Goal: Task Accomplishment & Management: Use online tool/utility

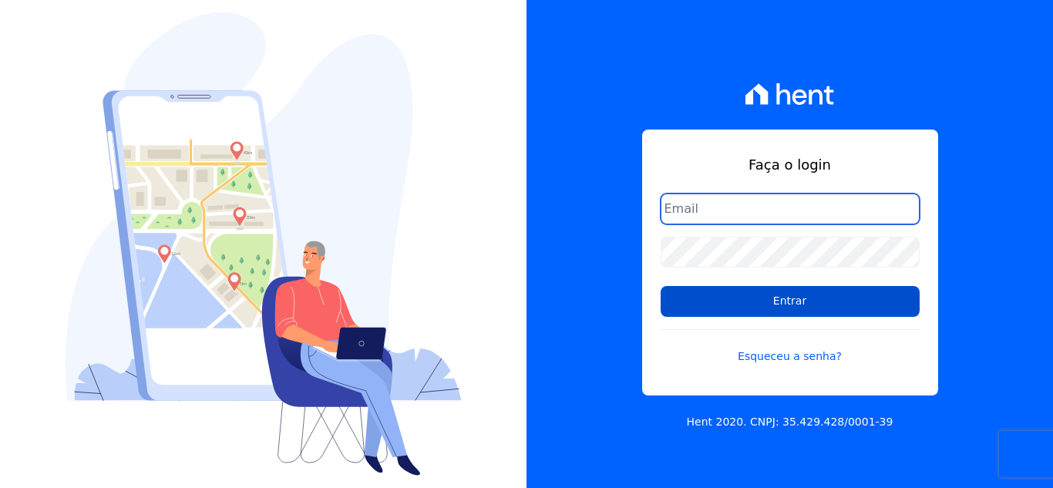
type input "cabralempreendimentoscomercial@gmail.com"
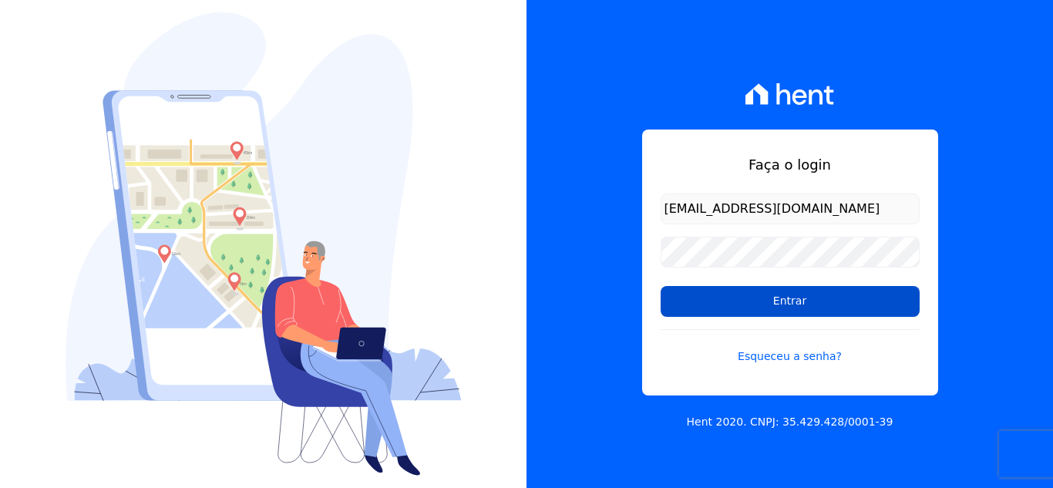
drag, startPoint x: 780, startPoint y: 290, endPoint x: 780, endPoint y: 298, distance: 8.5
click at [780, 290] on input "Entrar" at bounding box center [789, 301] width 259 height 31
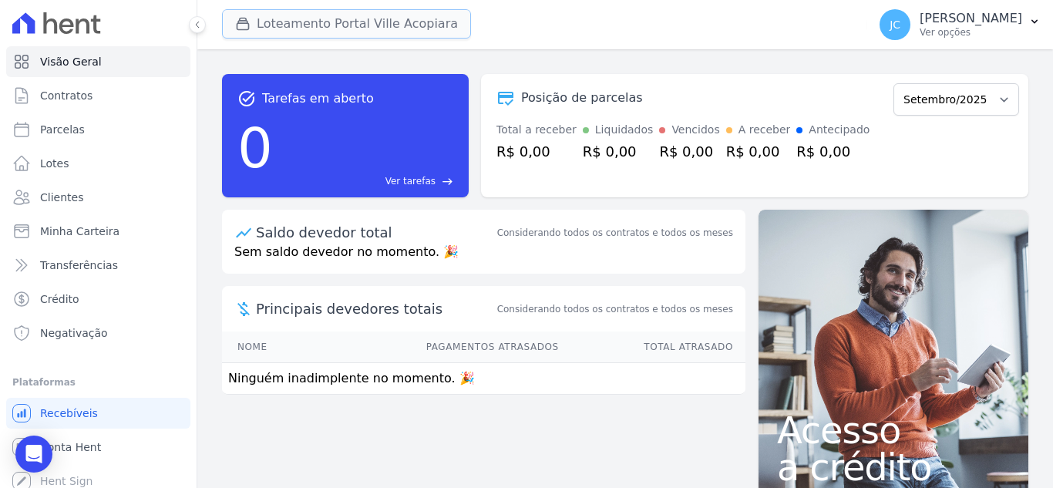
click at [365, 24] on button "Loteamento Portal Ville Acopiara" at bounding box center [346, 23] width 249 height 29
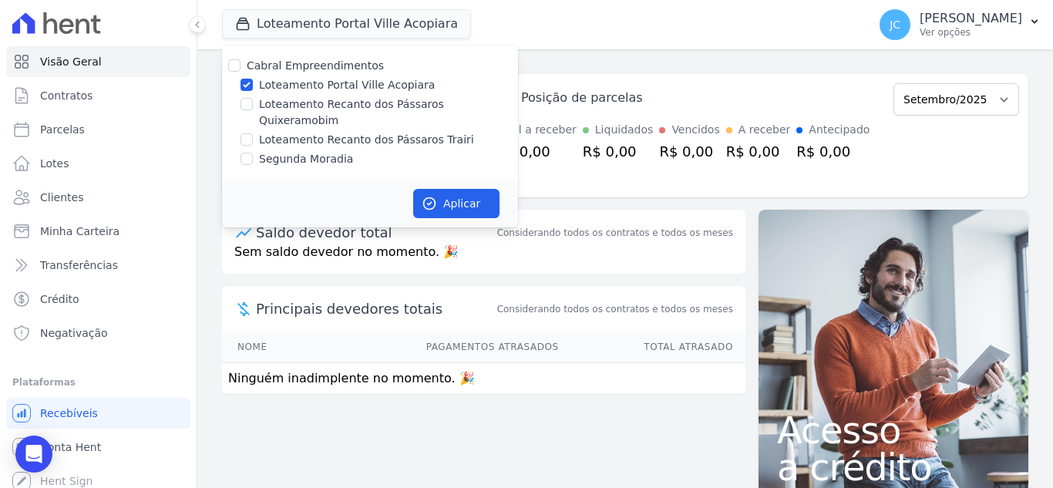
click at [260, 82] on label "Loteamento Portal Ville Acopiara" at bounding box center [347, 85] width 176 height 16
click at [253, 82] on input "Loteamento Portal Ville Acopiara" at bounding box center [246, 85] width 12 height 12
checkbox input "false"
drag, startPoint x: 318, startPoint y: 106, endPoint x: 355, endPoint y: 116, distance: 38.3
click at [317, 106] on label "Loteamento Recanto dos Pássaros Quixeramobim" at bounding box center [388, 112] width 259 height 32
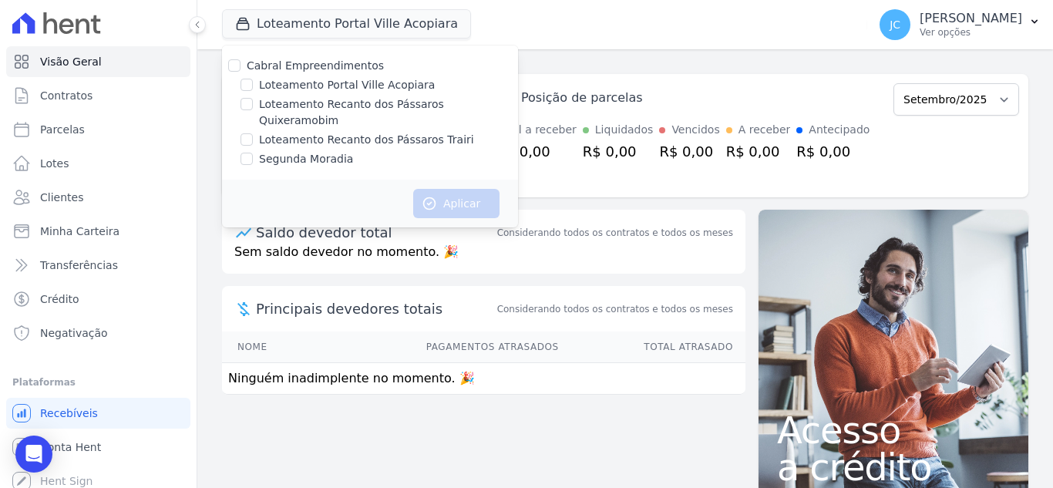
click at [253, 106] on input "Loteamento Recanto dos Pássaros Quixeramobim" at bounding box center [246, 104] width 12 height 12
checkbox input "true"
click at [449, 189] on button "Aplicar" at bounding box center [456, 203] width 86 height 29
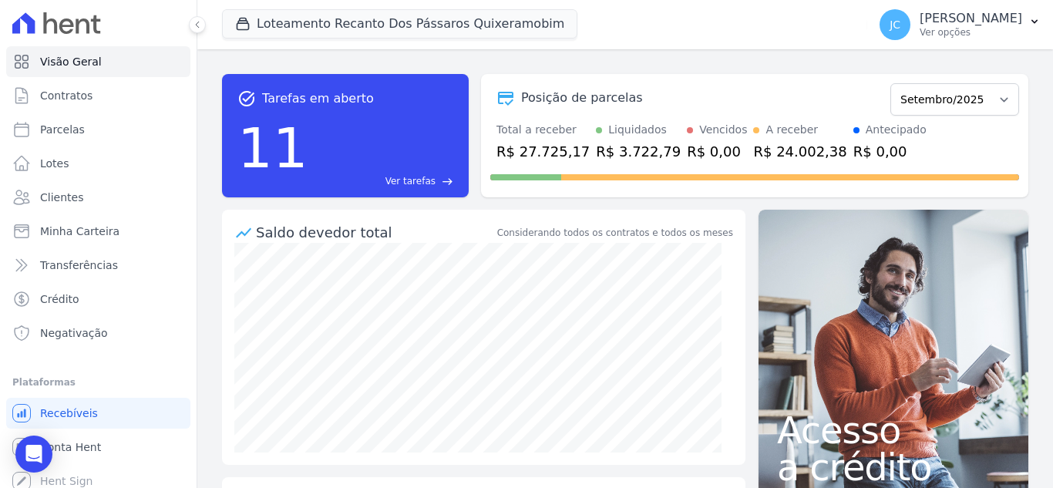
click at [1003, 72] on div "task_alt Tarefas em aberto 11 Ver tarefas east Posição de parcelas Dezembro/202…" at bounding box center [625, 136] width 806 height 148
click at [963, 22] on p "[PERSON_NAME]" at bounding box center [970, 18] width 103 height 15
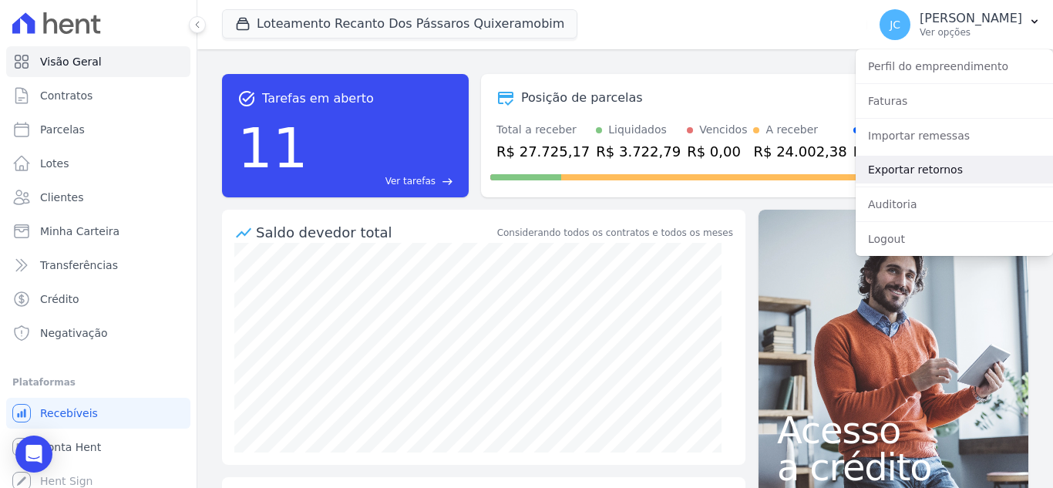
click at [912, 160] on link "Exportar retornos" at bounding box center [953, 170] width 197 height 28
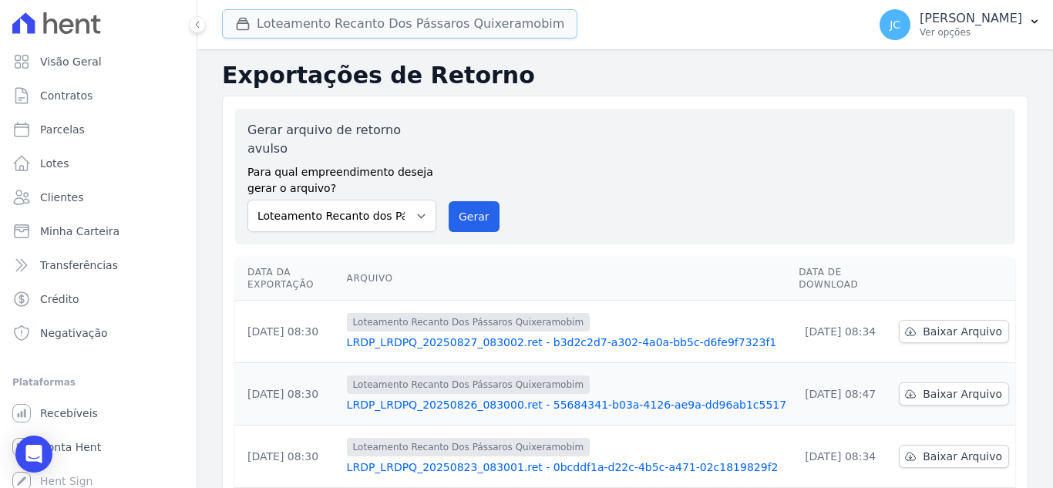
click at [338, 20] on button "Loteamento Recanto Dos Pássaros Quixeramobim" at bounding box center [399, 23] width 355 height 29
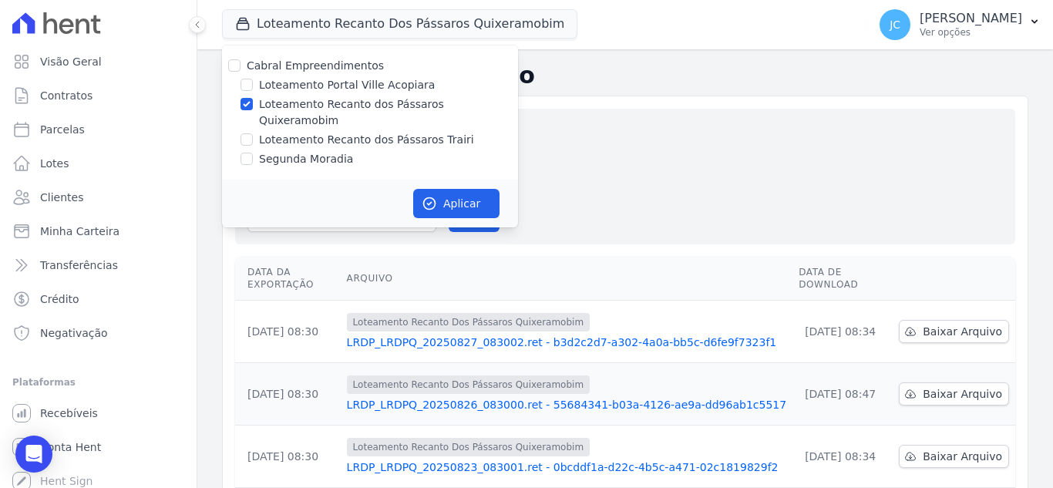
click at [272, 103] on label "Loteamento Recanto dos Pássaros Quixeramobim" at bounding box center [388, 112] width 259 height 32
click at [253, 103] on input "Loteamento Recanto dos Pássaros Quixeramobim" at bounding box center [246, 104] width 12 height 12
checkbox input "false"
click at [259, 132] on label "Loteamento Recanto dos Pássaros Trairi" at bounding box center [366, 140] width 215 height 16
click at [253, 133] on input "Loteamento Recanto dos Pássaros Trairi" at bounding box center [246, 139] width 12 height 12
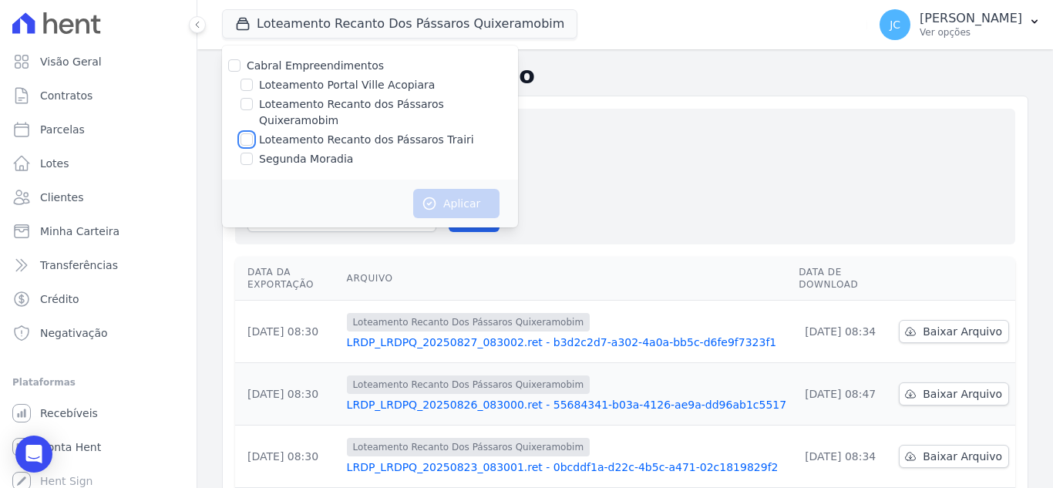
checkbox input "true"
click at [434, 196] on icon "button" at bounding box center [429, 203] width 15 height 15
